Goal: Transaction & Acquisition: Purchase product/service

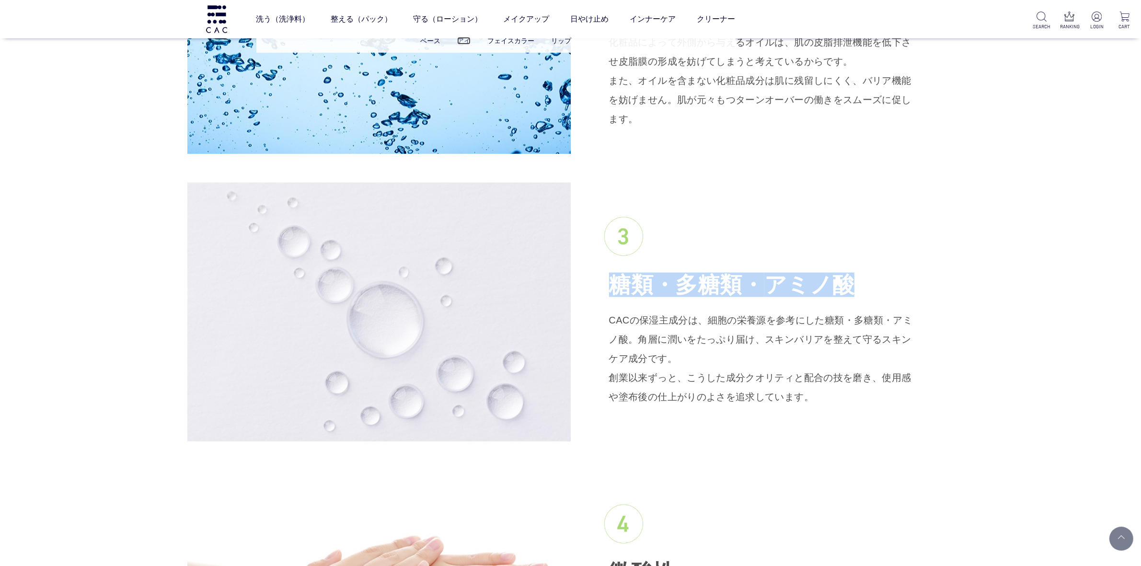
click at [458, 41] on link "アイ" at bounding box center [463, 41] width 13 height 8
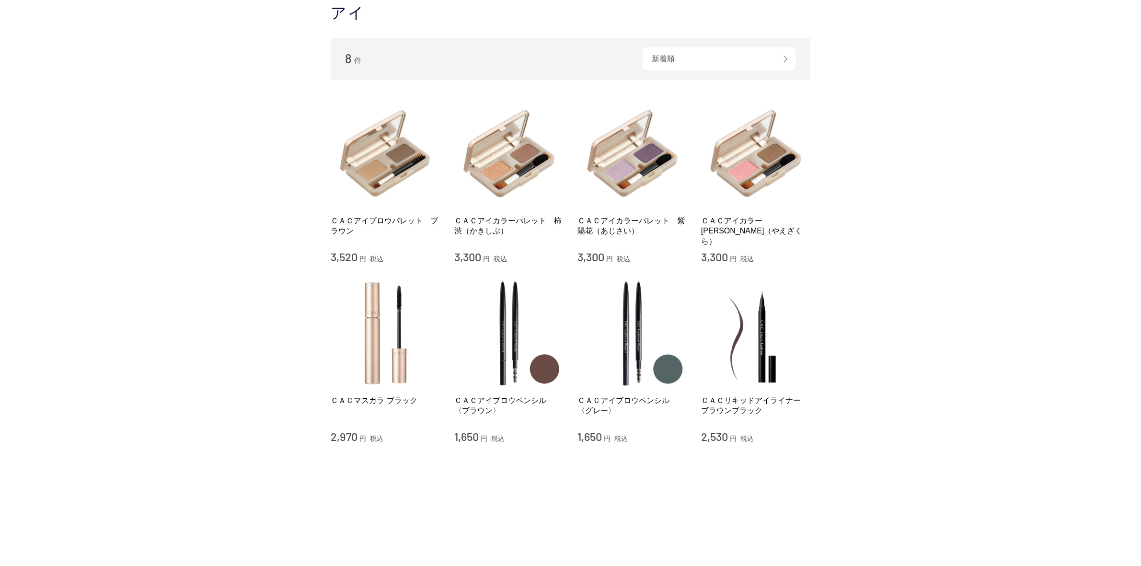
scroll to position [240, 0]
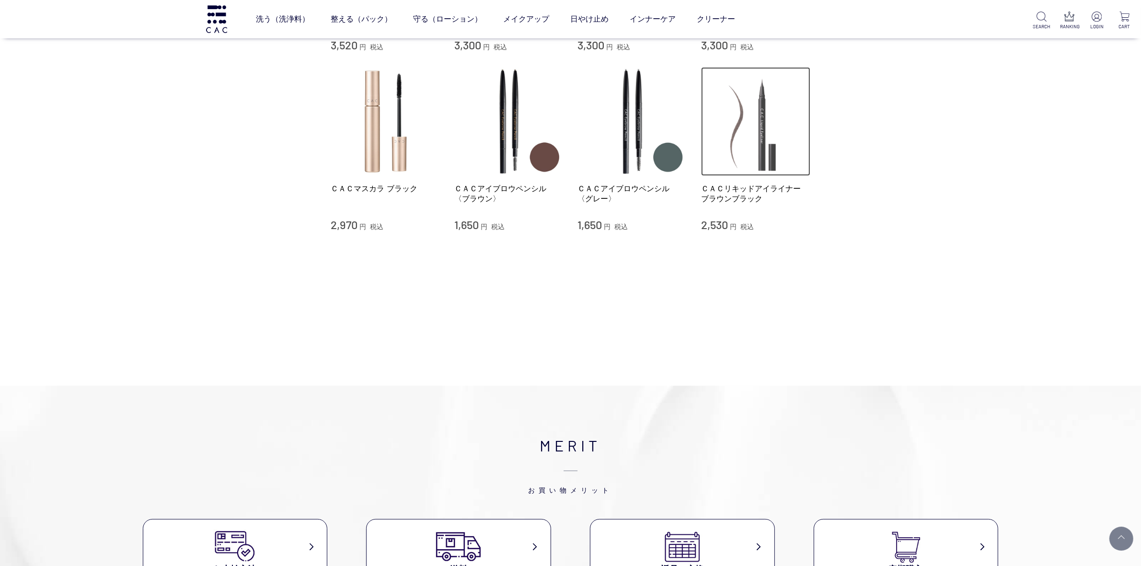
click at [754, 132] on img at bounding box center [755, 121] width 109 height 109
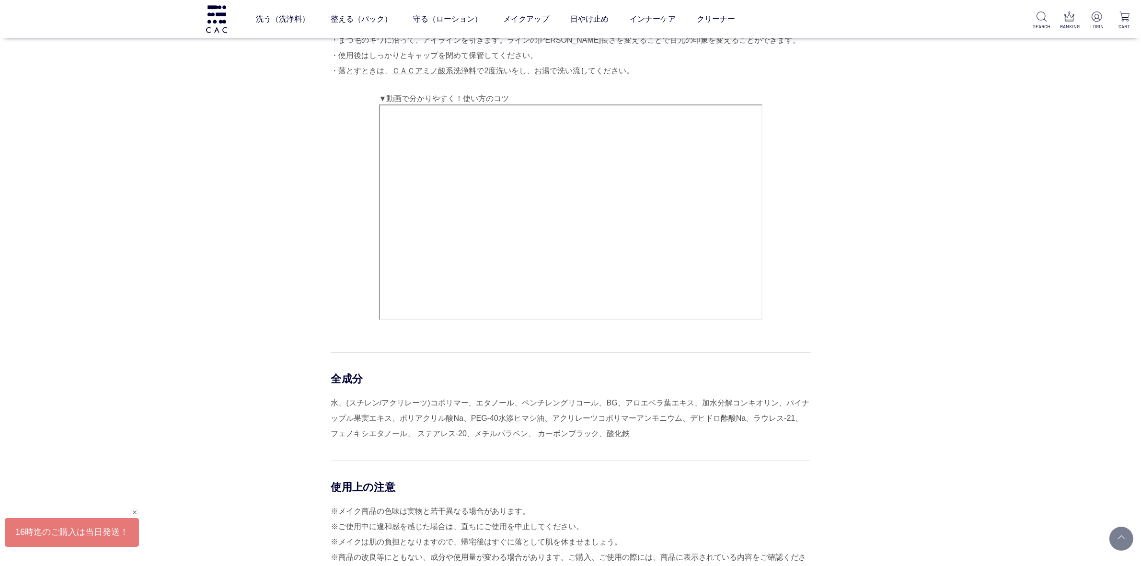
scroll to position [659, 0]
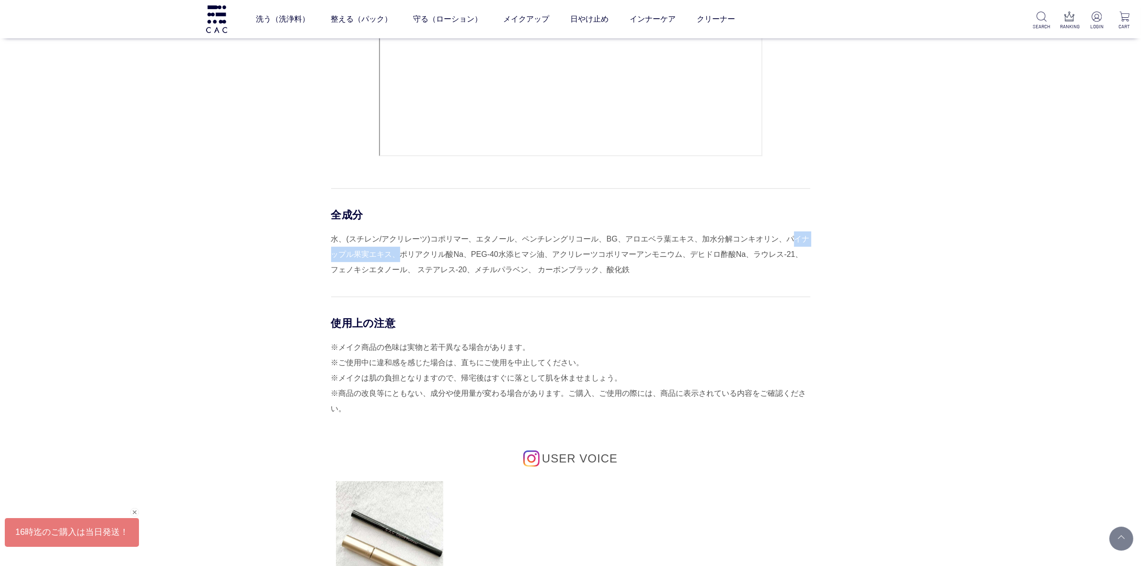
drag, startPoint x: 786, startPoint y: 240, endPoint x: 392, endPoint y: 252, distance: 394.1
click at [392, 252] on div "水、(スチレン/アクリレーツ)コポリマー、エタノール、ペンチレングリコール、BG、アロエベラ葉エキス、加水分解コンキオリン、パイナップル果実エキス、ポリアクリ…" at bounding box center [570, 254] width 479 height 46
copy div "パイナップル果実エキス"
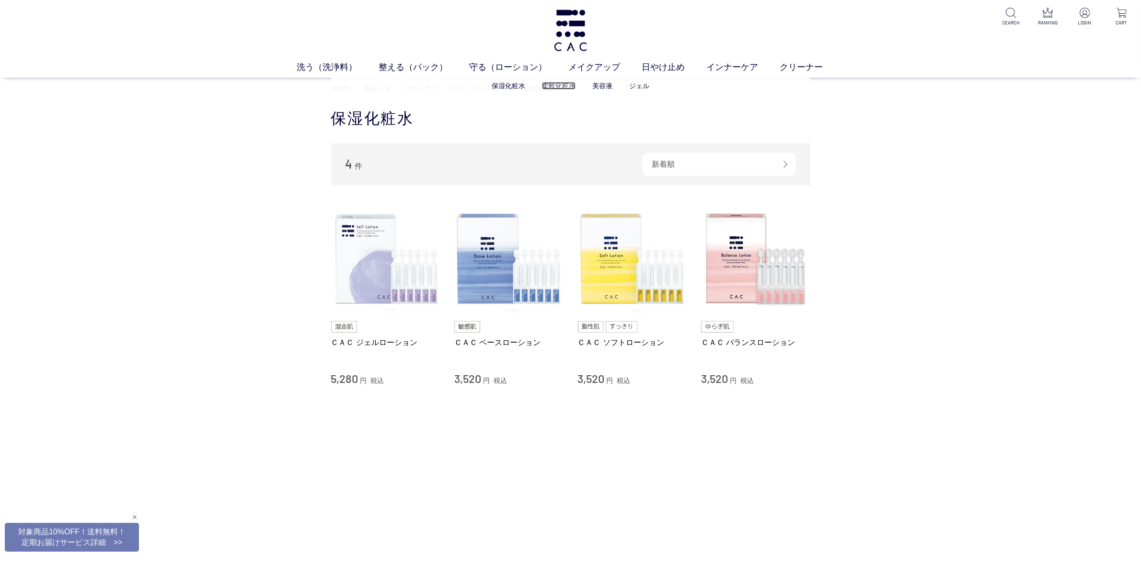
click at [557, 87] on link "柔軟化粧水" at bounding box center [559, 86] width 34 height 8
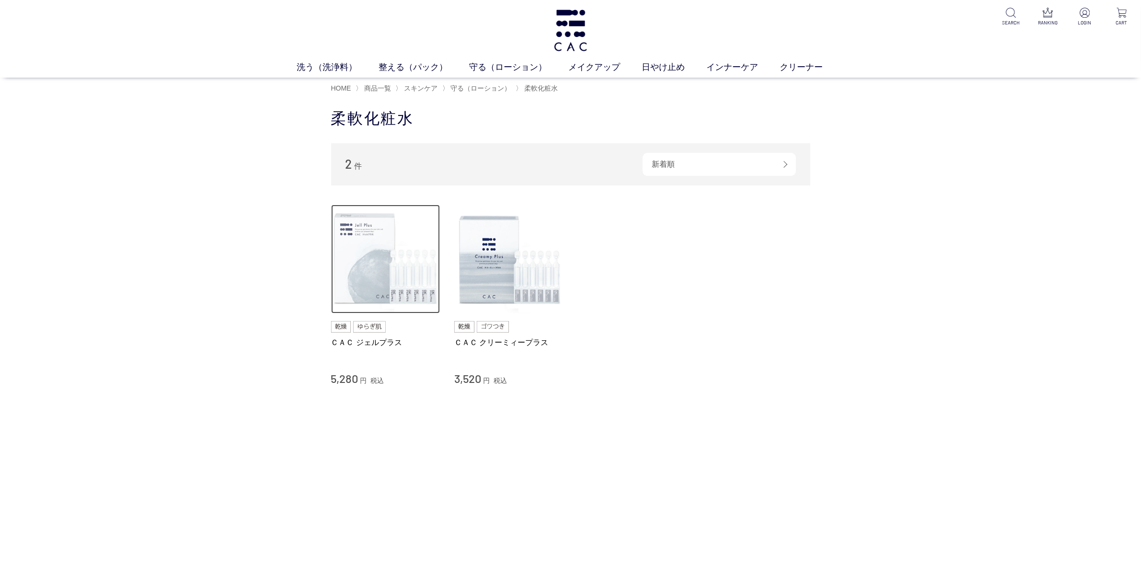
click at [391, 262] on img at bounding box center [385, 259] width 109 height 109
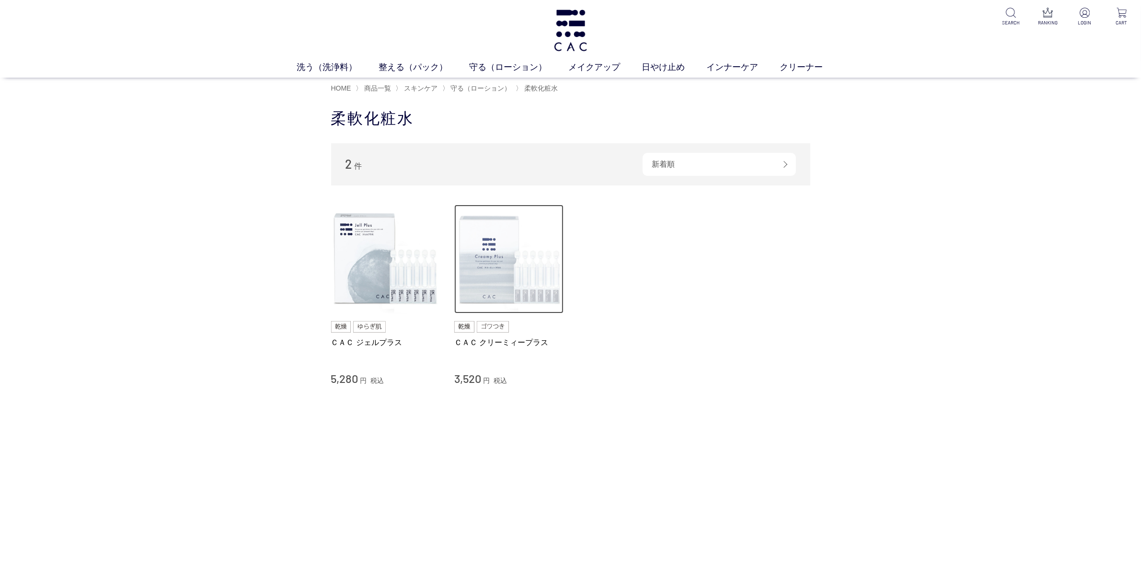
click at [474, 274] on img at bounding box center [508, 259] width 109 height 109
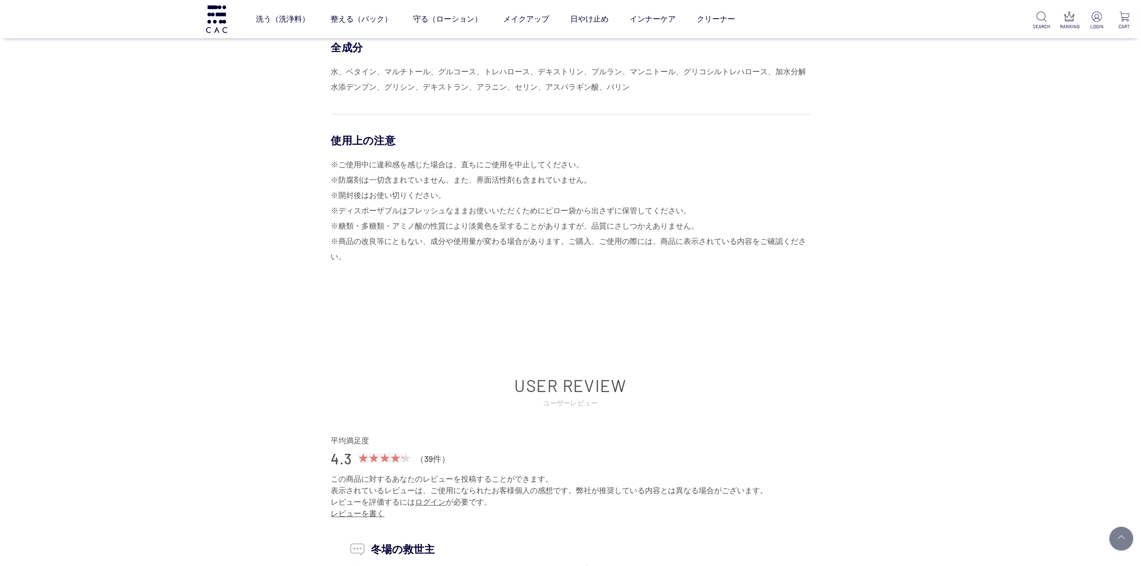
scroll to position [4193, 0]
